Goal: Transaction & Acquisition: Book appointment/travel/reservation

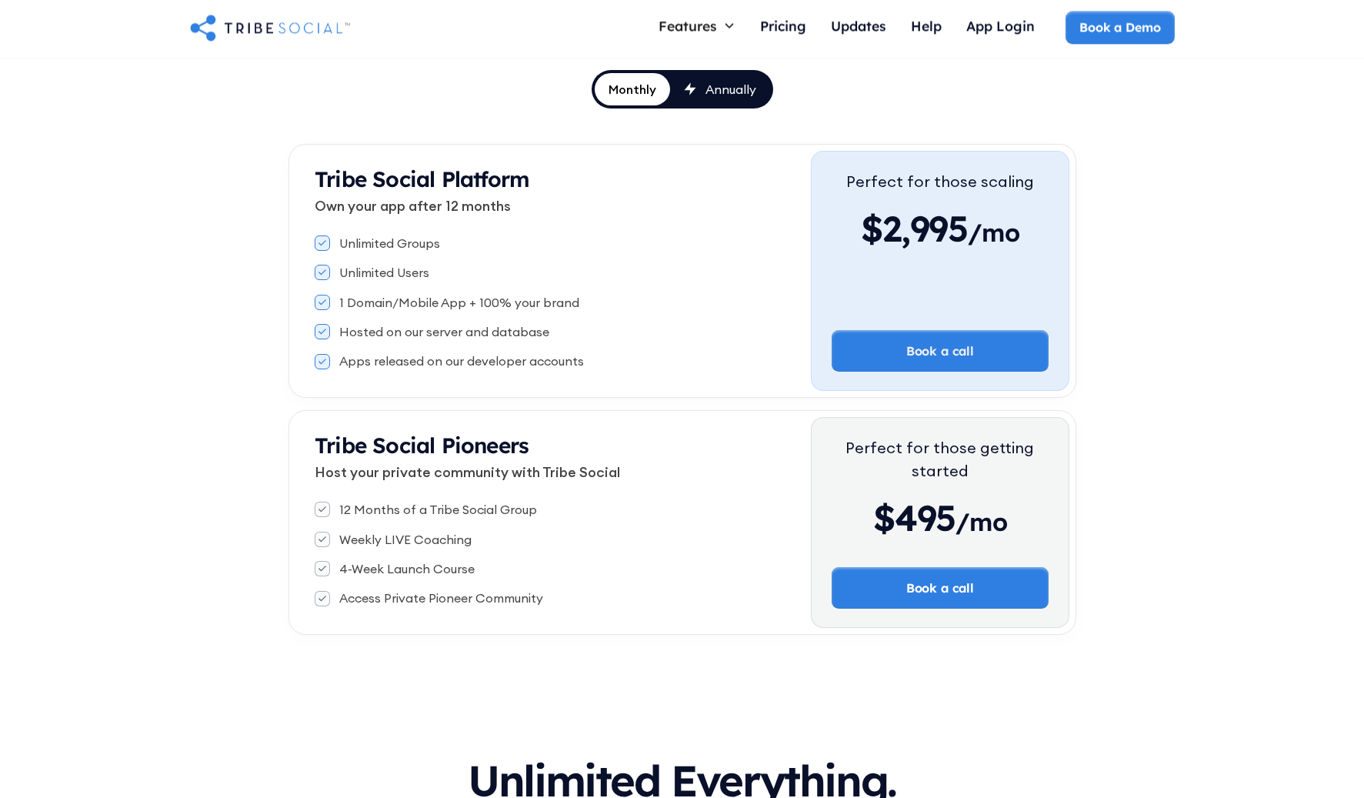
scroll to position [215, 0]
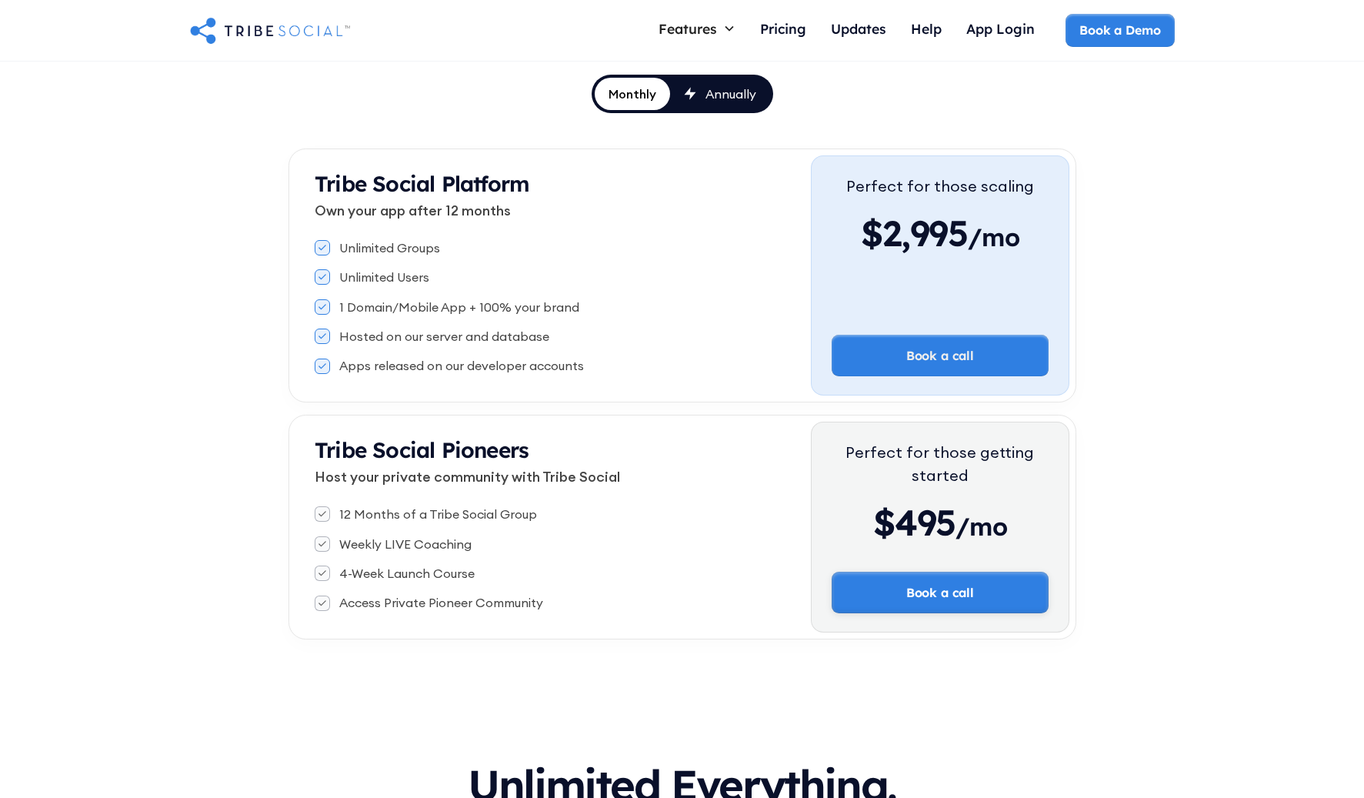
click at [930, 586] on link "Book a call" at bounding box center [940, 593] width 217 height 42
click at [1137, 33] on link "Book a Demo" at bounding box center [1120, 30] width 111 height 42
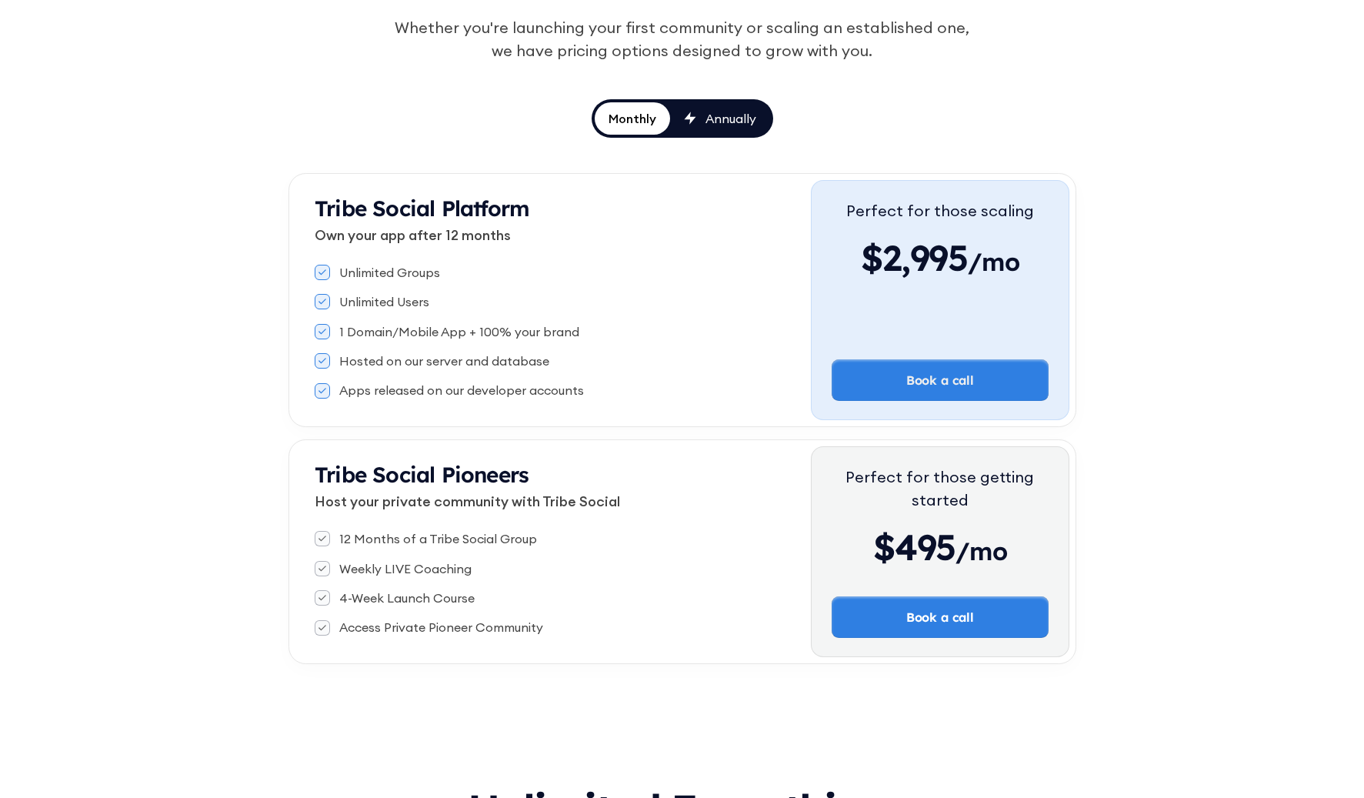
scroll to position [198, 0]
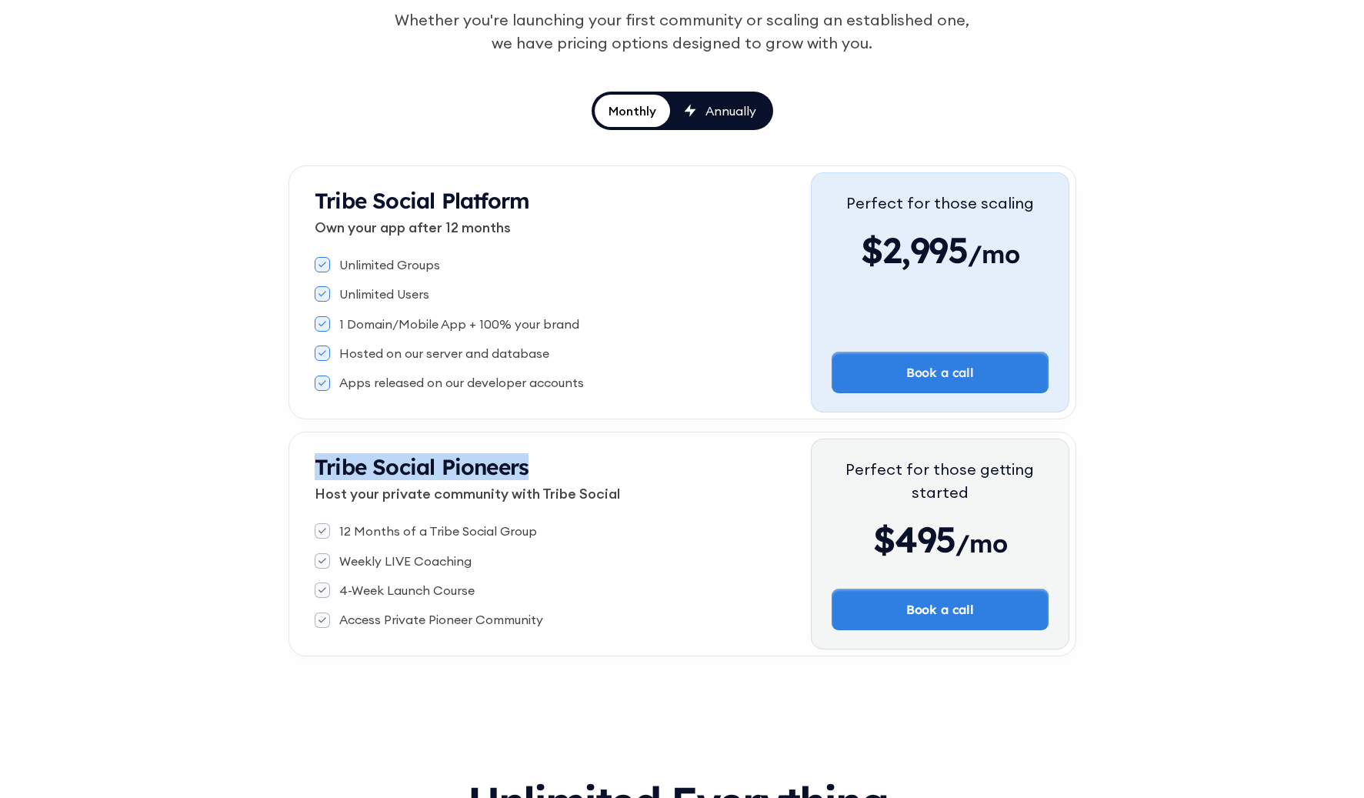
drag, startPoint x: 318, startPoint y: 466, endPoint x: 639, endPoint y: 475, distance: 321.7
click at [639, 475] on div "Tribe Social Pioneers Host your private community with Tribe Social 12 Months o…" at bounding box center [553, 544] width 516 height 211
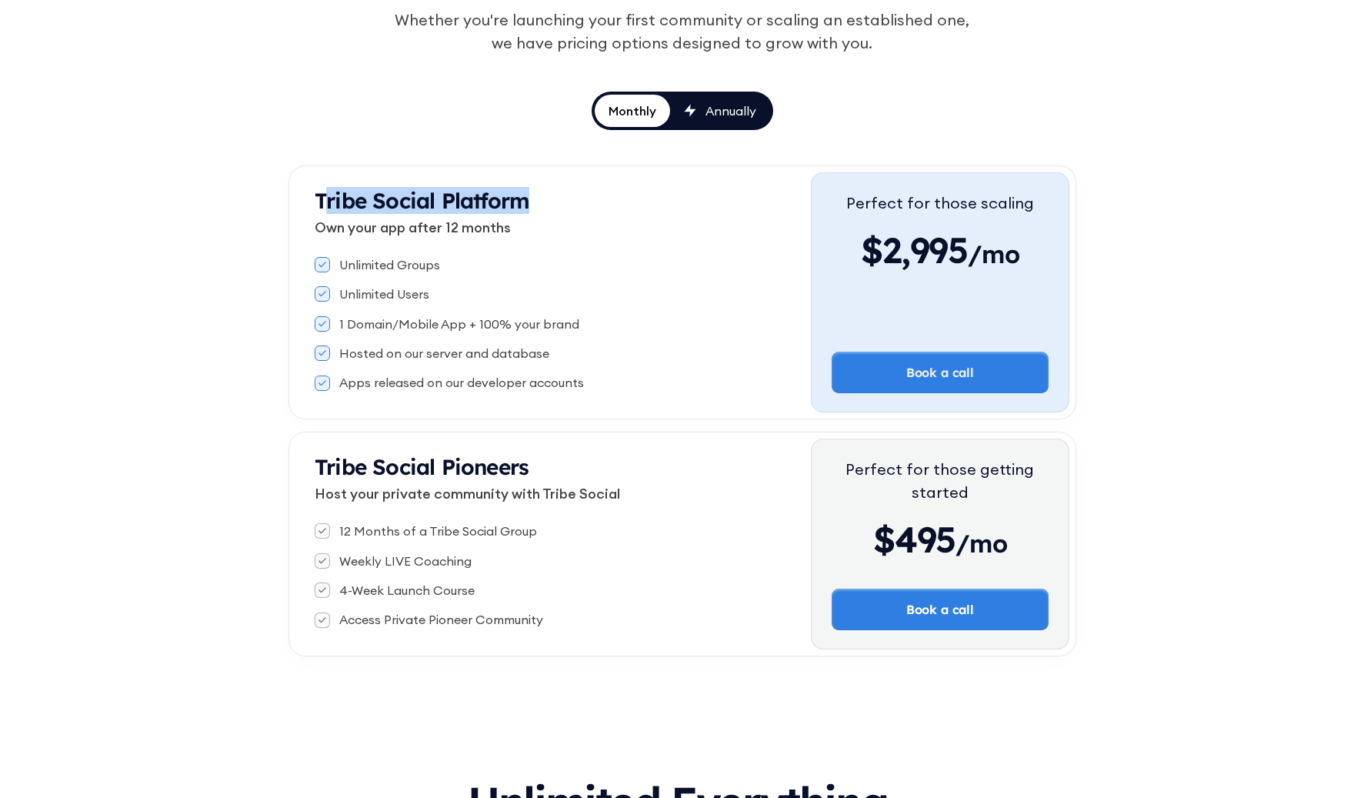
drag, startPoint x: 329, startPoint y: 199, endPoint x: 667, endPoint y: 215, distance: 338.2
click at [667, 215] on div "Tribe Social Platform" at bounding box center [563, 202] width 496 height 30
click at [1229, 291] on div "Tribe Social Pricing Whether you're launching your first community or scaling a…" at bounding box center [682, 291] width 1364 height 854
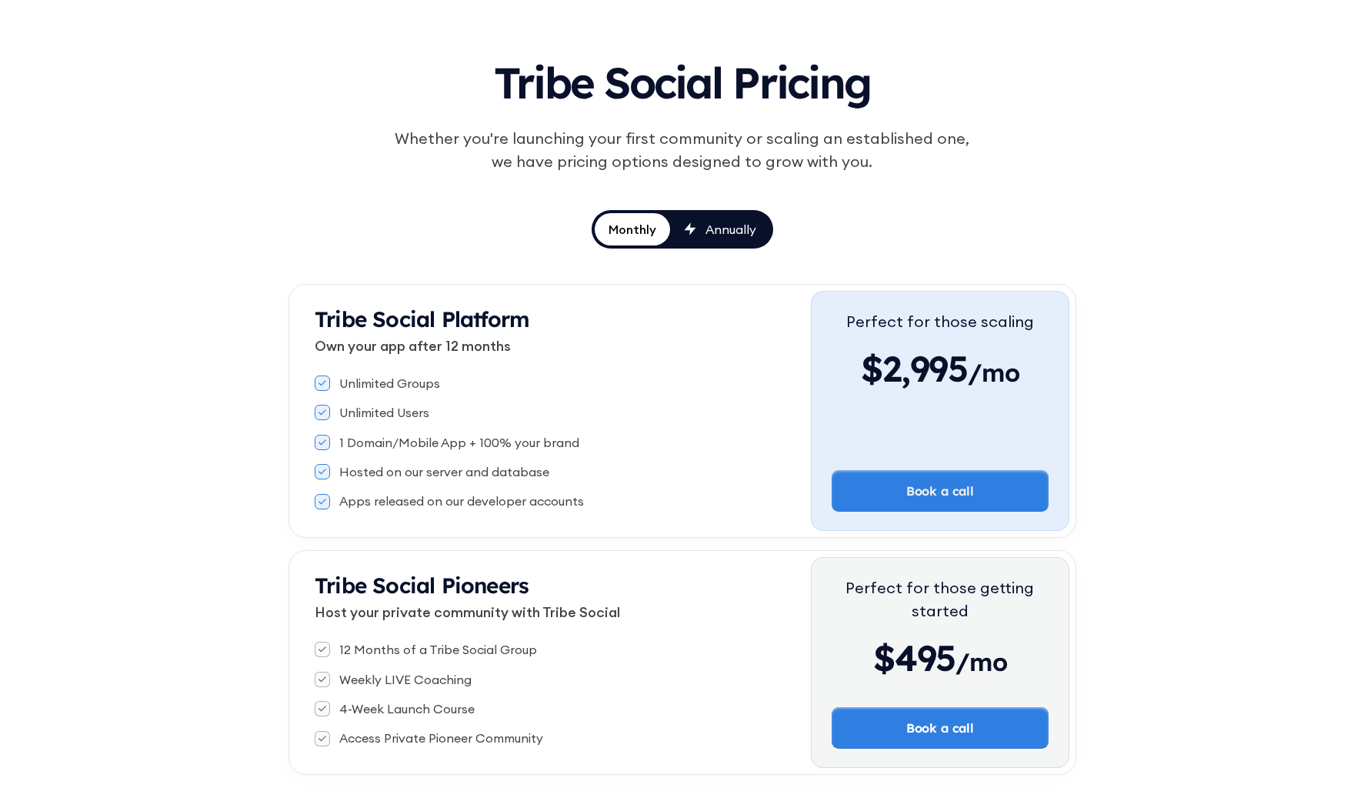
scroll to position [83, 0]
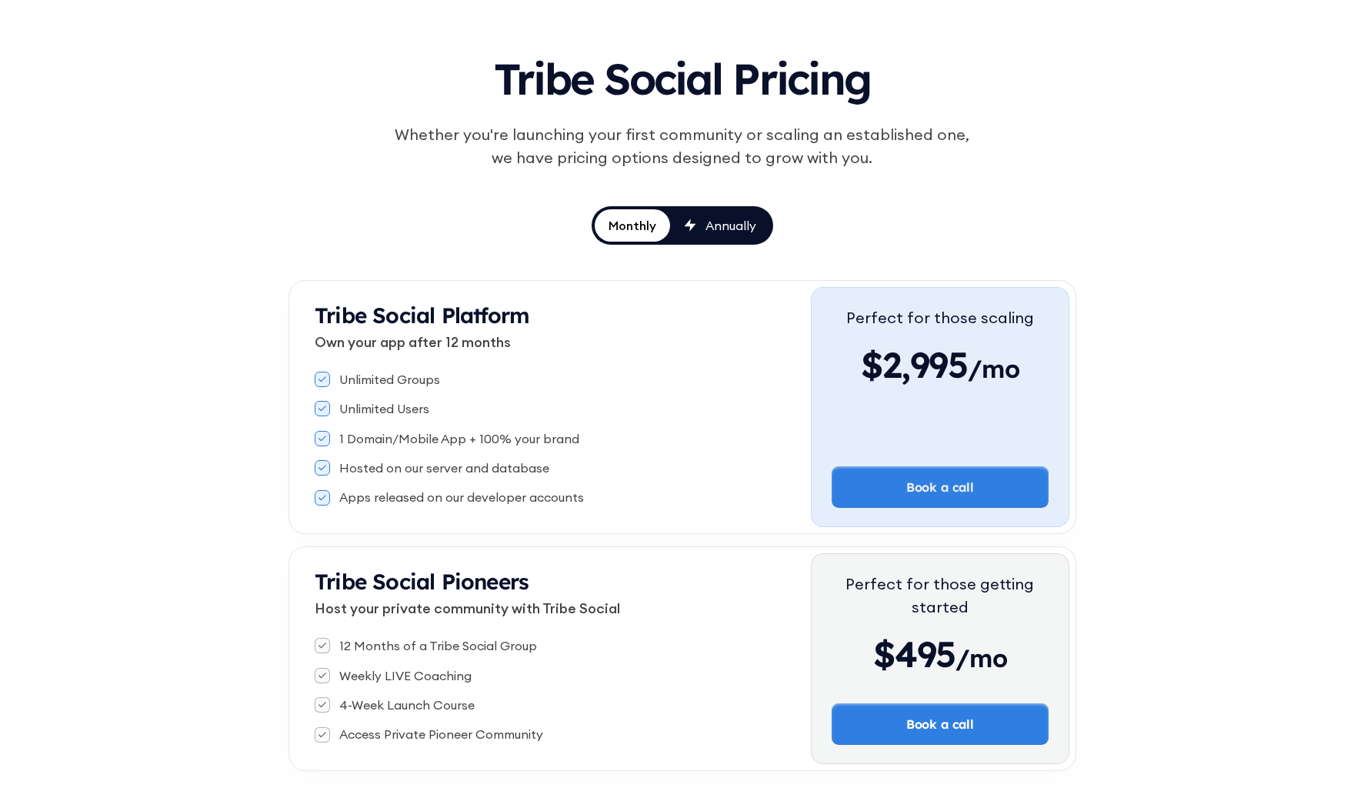
click at [483, 578] on strong "Tribe Social Pioneers" at bounding box center [422, 581] width 214 height 27
click at [736, 222] on div "Annually" at bounding box center [731, 225] width 51 height 17
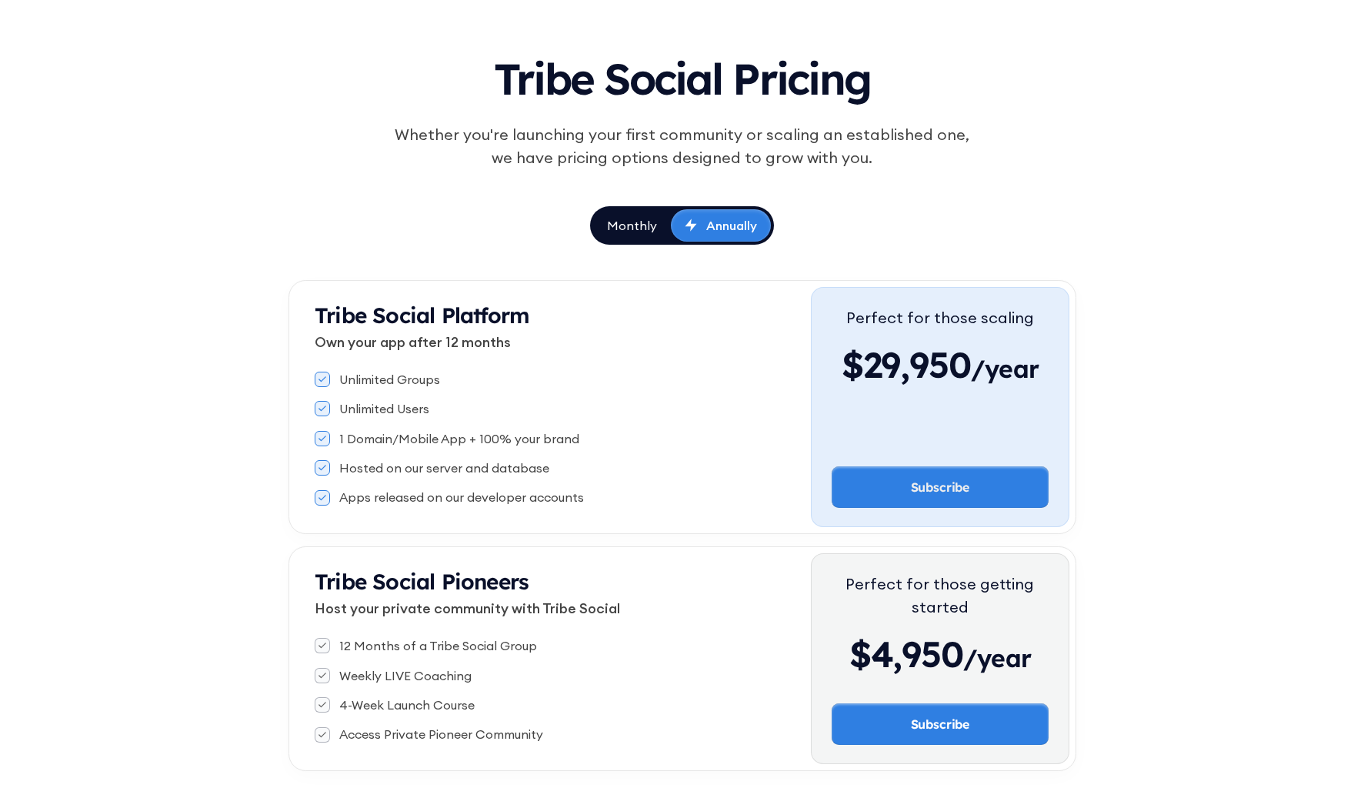
click at [633, 224] on div "Monthly" at bounding box center [632, 225] width 50 height 17
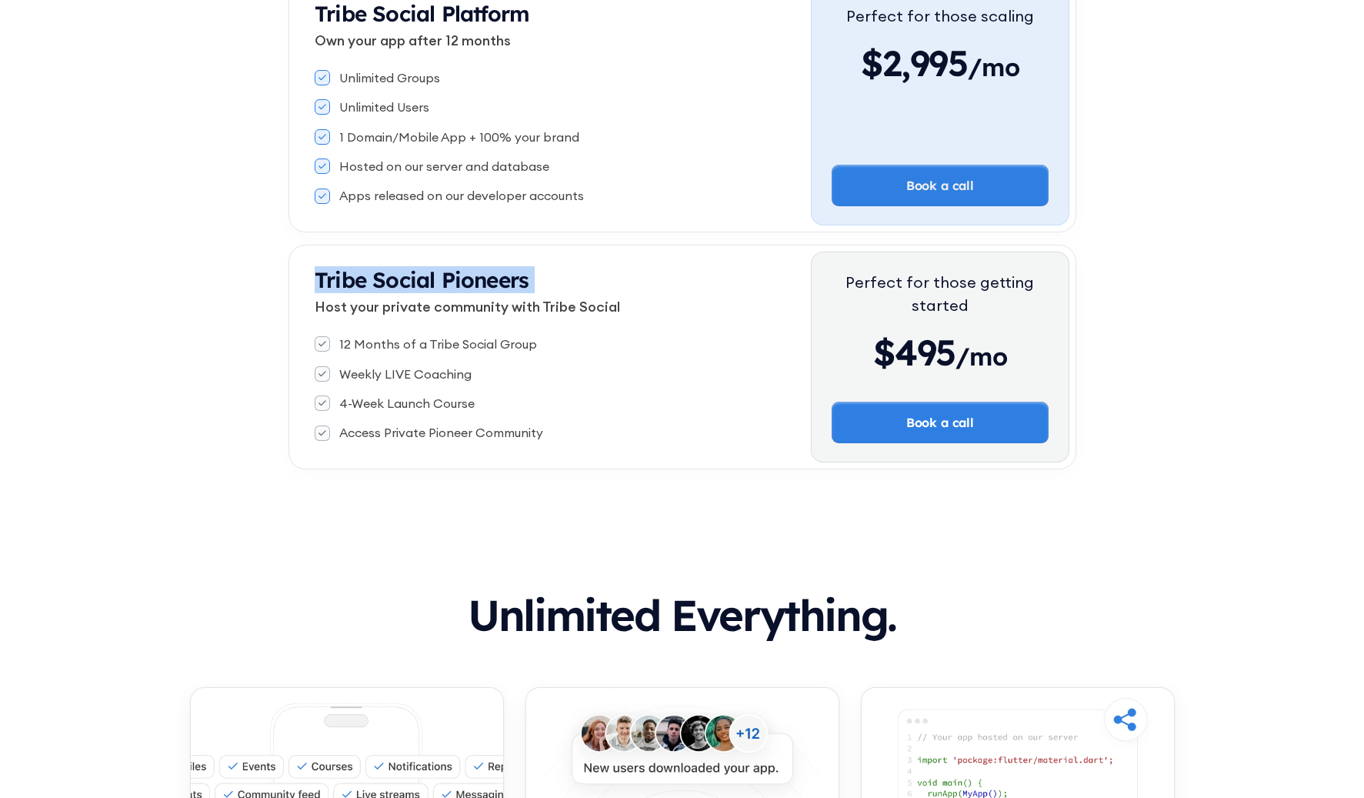
scroll to position [434, 0]
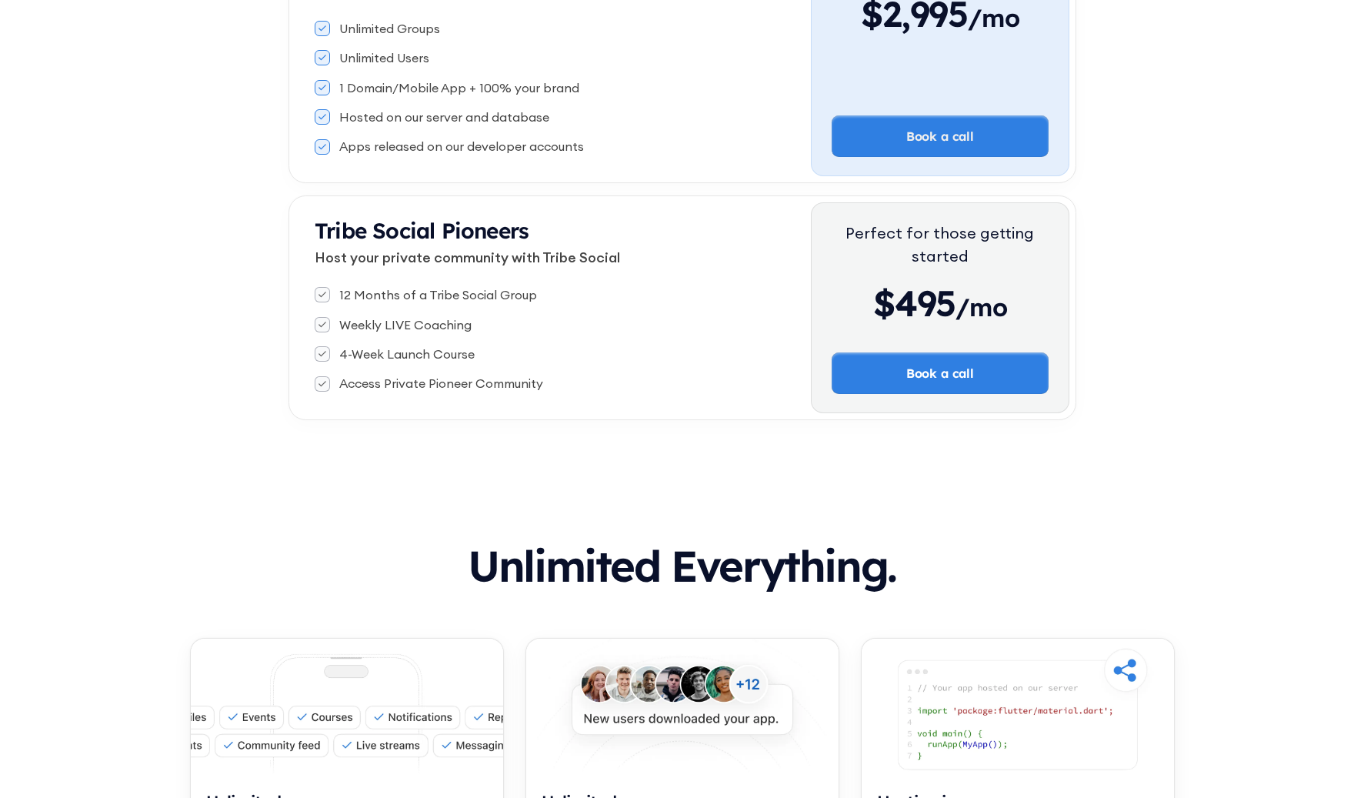
click at [756, 279] on div "Tribe Social Pioneers Host your private community with Tribe Social" at bounding box center [563, 248] width 496 height 63
